Goal: Learn about a topic

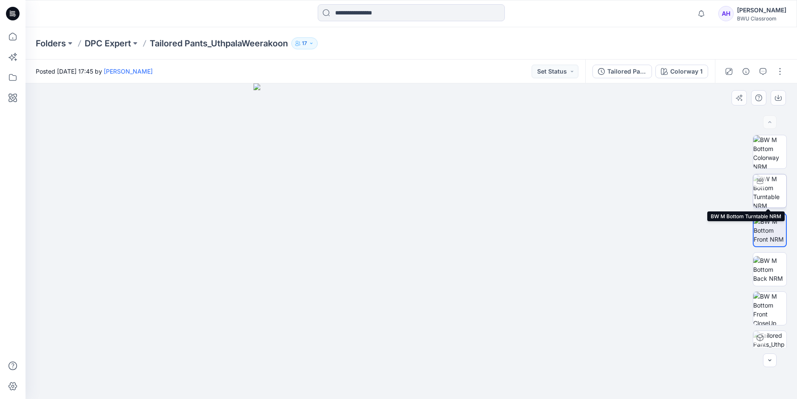
click at [770, 185] on img at bounding box center [769, 190] width 33 height 33
drag, startPoint x: 436, startPoint y: 145, endPoint x: 416, endPoint y: 175, distance: 35.5
click at [416, 175] on div at bounding box center [412, 241] width 772 height 316
drag, startPoint x: 439, startPoint y: 168, endPoint x: 411, endPoint y: 179, distance: 31.0
click at [411, 179] on div at bounding box center [412, 241] width 772 height 316
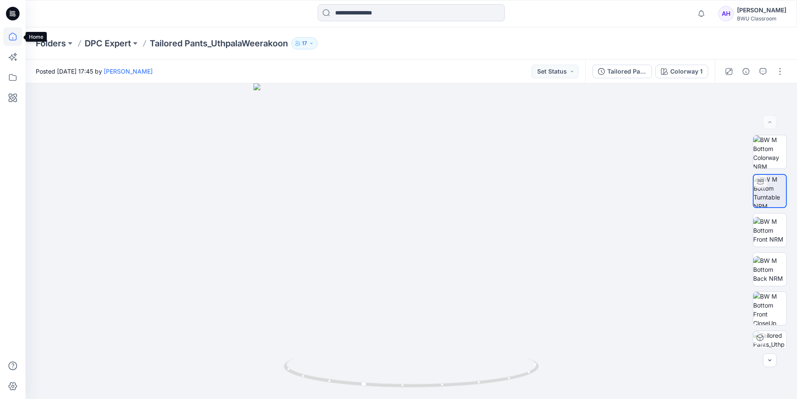
click at [14, 40] on icon at bounding box center [13, 37] width 8 height 8
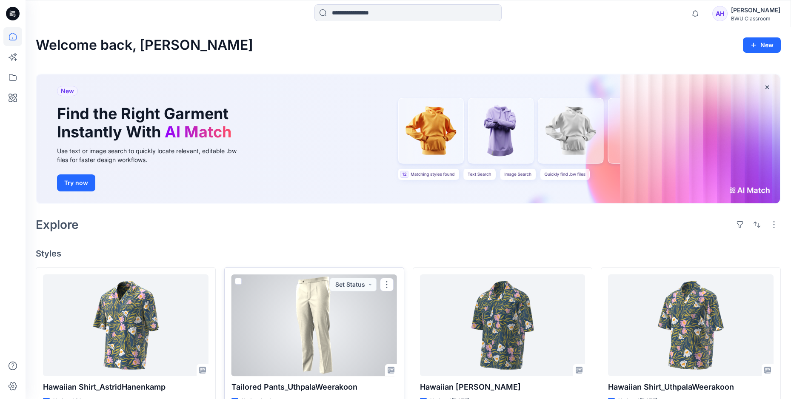
scroll to position [29, 0]
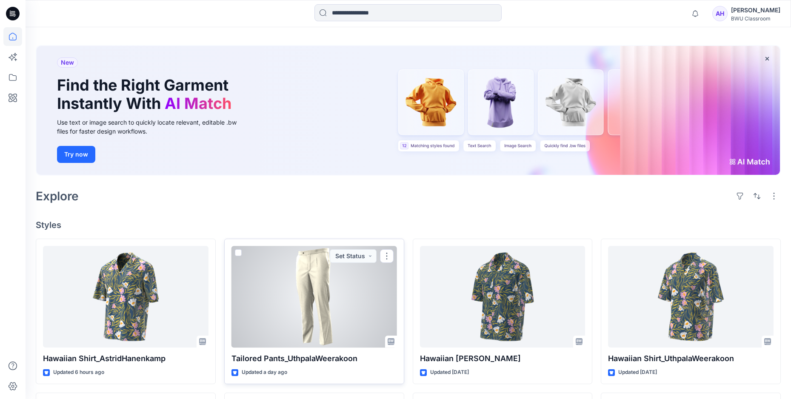
click at [318, 280] on div at bounding box center [313, 297] width 165 height 102
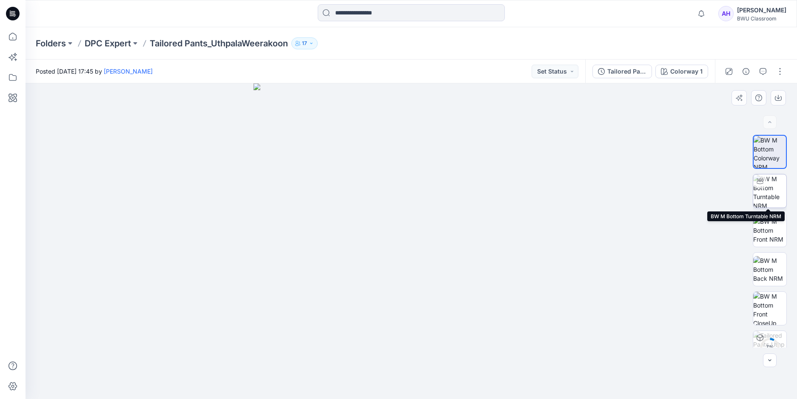
click at [777, 188] on img at bounding box center [769, 190] width 33 height 33
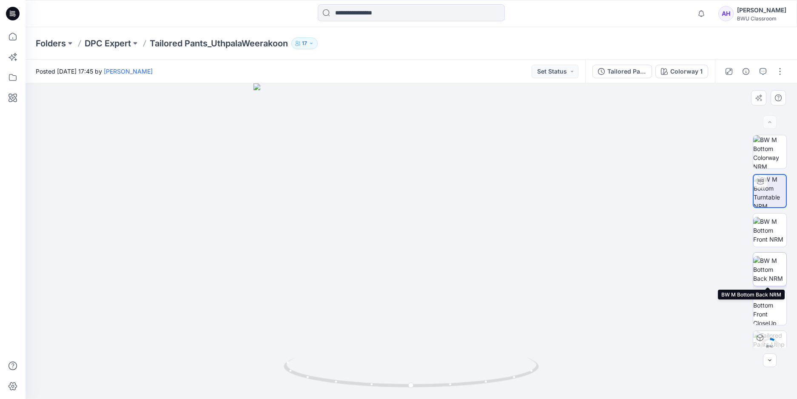
click at [766, 271] on img at bounding box center [769, 269] width 33 height 27
